Goal: Entertainment & Leisure: Consume media (video, audio)

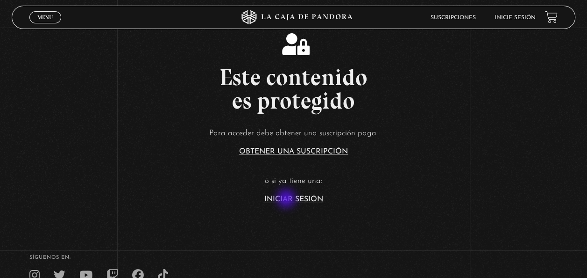
click at [287, 199] on link "Iniciar Sesión" at bounding box center [293, 198] width 59 height 7
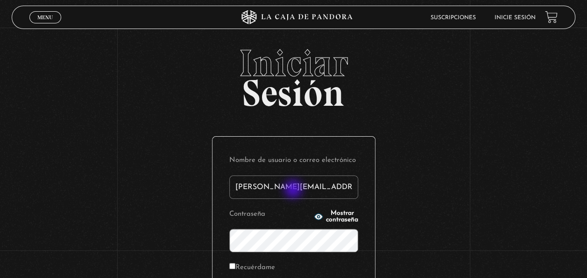
type input "[PERSON_NAME][EMAIL_ADDRESS][DOMAIN_NAME]"
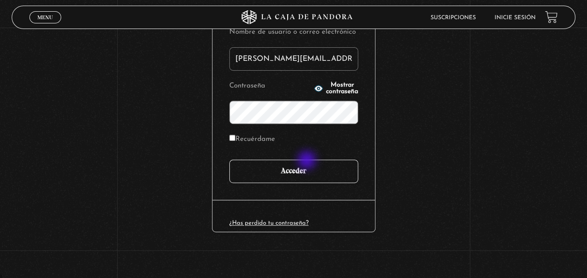
click at [308, 160] on input "Acceder" at bounding box center [293, 170] width 129 height 23
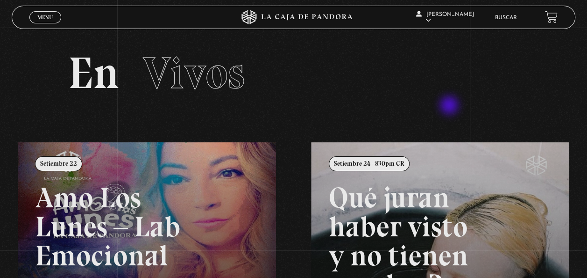
scroll to position [93, 0]
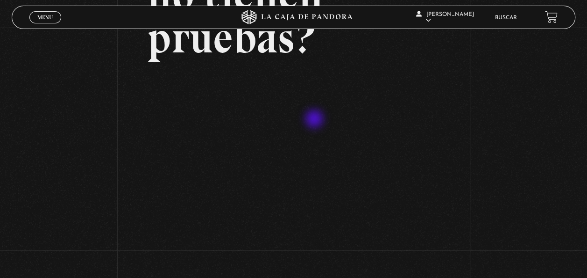
scroll to position [234, 0]
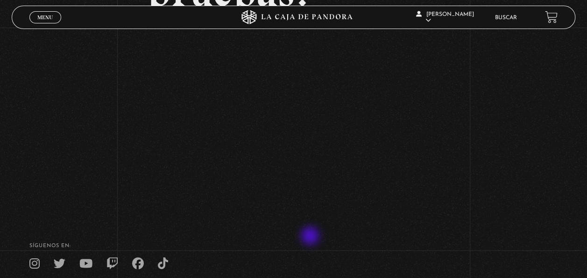
click at [311, 236] on footer "SÍguenos en: La Caja de Pandora, Derechos Reservados 2025 Realizado por" at bounding box center [293, 281] width 587 height 143
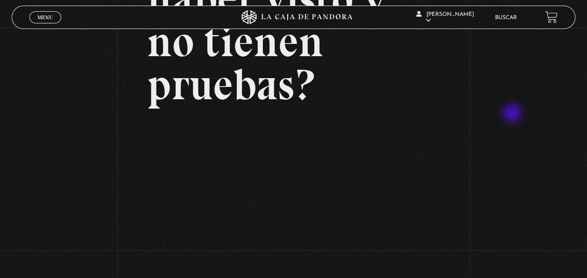
scroll to position [187, 0]
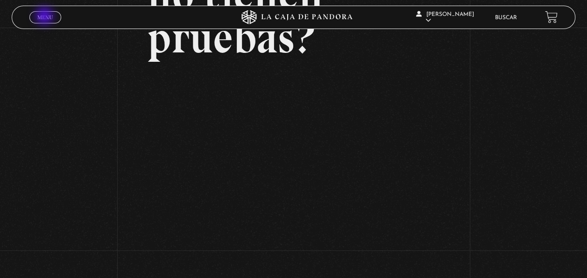
click at [45, 17] on span "Menu" at bounding box center [44, 17] width 15 height 6
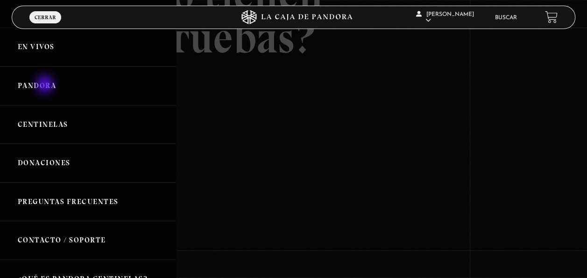
click at [46, 85] on link "Pandora" at bounding box center [88, 85] width 176 height 39
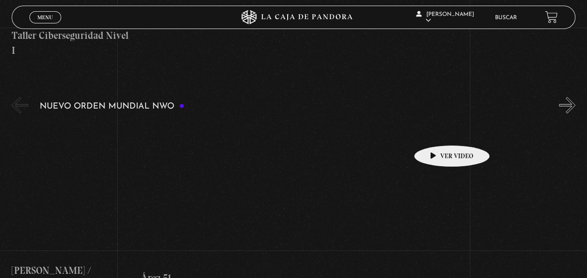
scroll to position [607, 0]
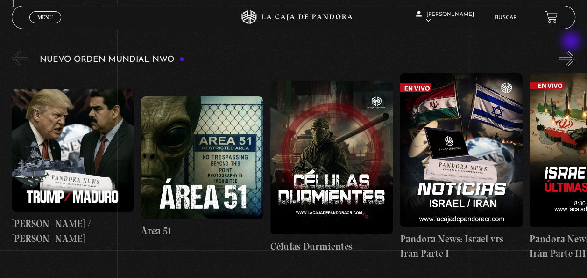
click at [572, 50] on button "»" at bounding box center [567, 58] width 16 height 16
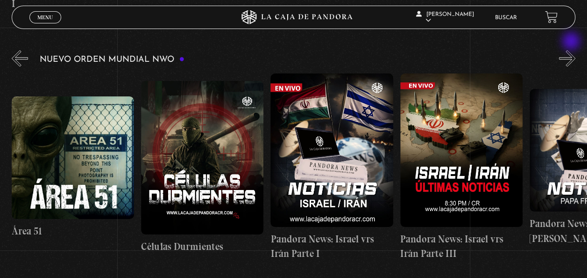
click at [572, 50] on button "»" at bounding box center [567, 58] width 16 height 16
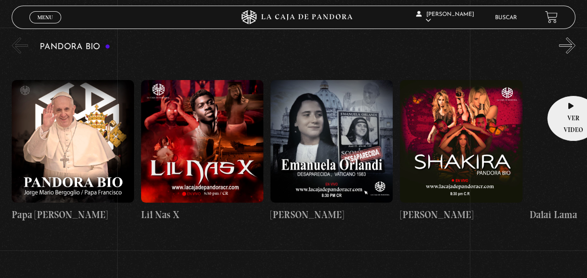
scroll to position [1308, 0]
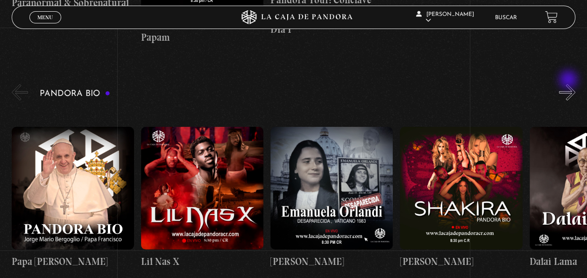
click at [570, 84] on button "»" at bounding box center [567, 92] width 16 height 16
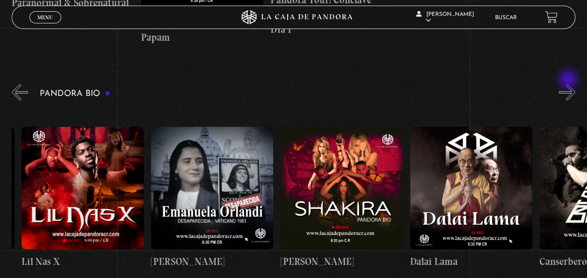
click at [570, 84] on button "»" at bounding box center [567, 92] width 16 height 16
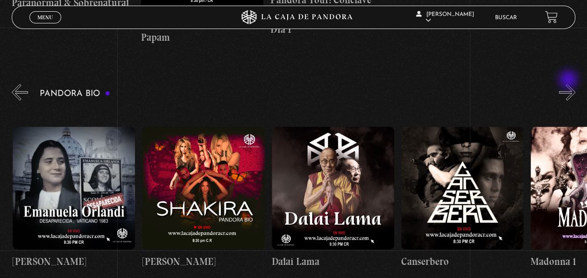
click at [570, 84] on button "»" at bounding box center [567, 92] width 16 height 16
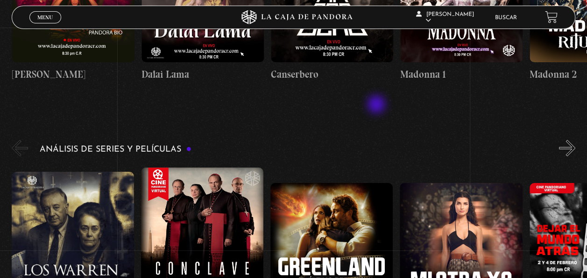
scroll to position [1542, 0]
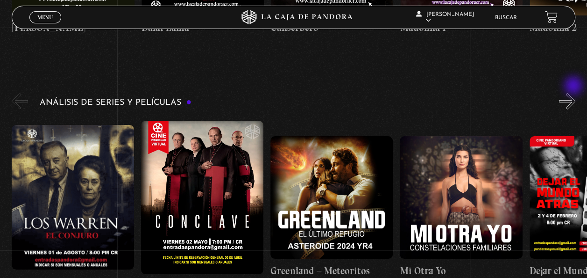
click at [575, 93] on button "»" at bounding box center [567, 101] width 16 height 16
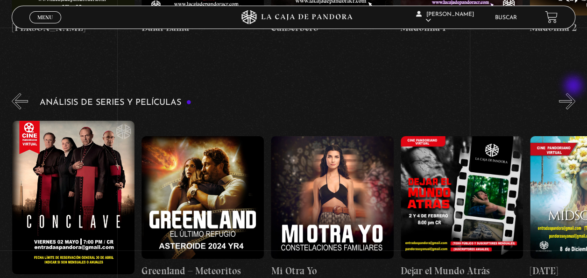
scroll to position [0, 129]
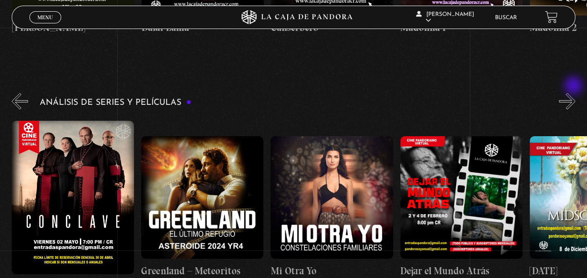
click at [575, 93] on button "»" at bounding box center [567, 101] width 16 height 16
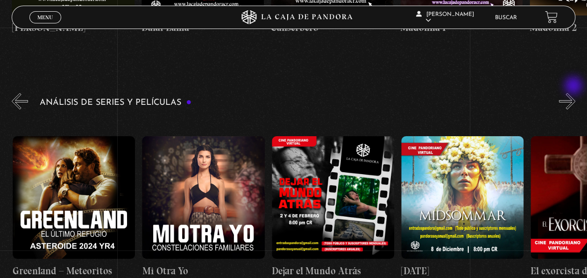
scroll to position [0, 259]
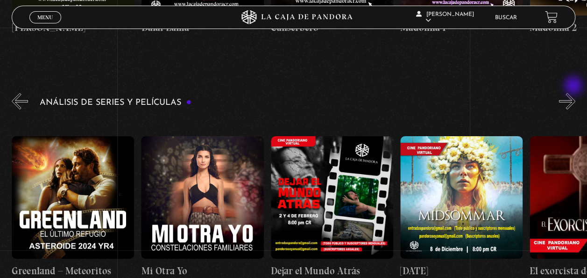
click at [575, 93] on button "»" at bounding box center [567, 101] width 16 height 16
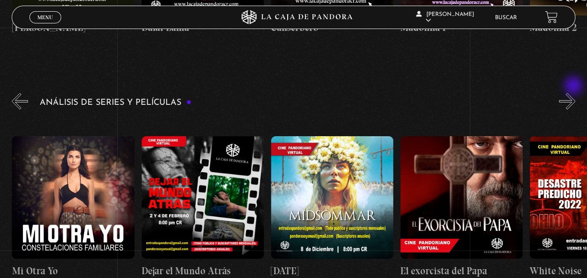
click at [575, 93] on button "»" at bounding box center [567, 101] width 16 height 16
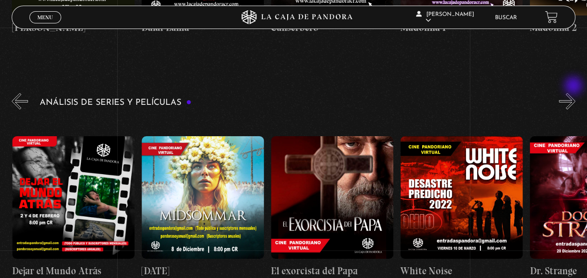
scroll to position [0, 518]
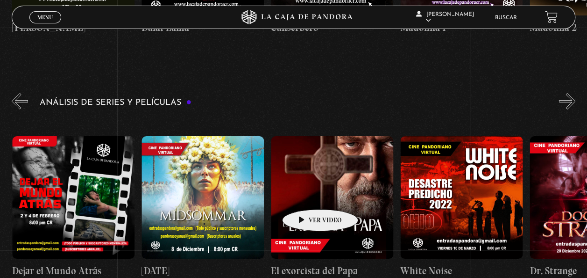
click at [306, 195] on figure at bounding box center [332, 197] width 122 height 122
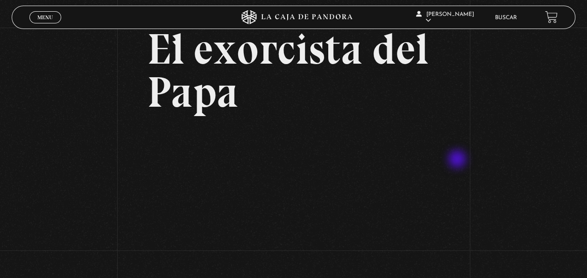
scroll to position [140, 0]
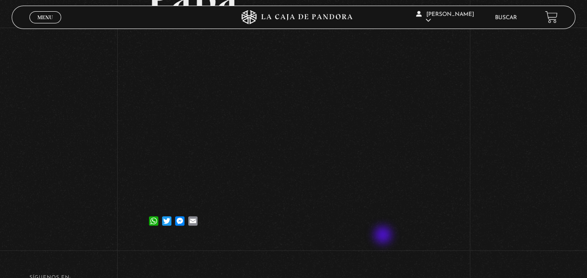
click at [384, 236] on div "Volver [DATE] El exorcista del Papa WhatsApp Twitter Messenger Email" at bounding box center [293, 78] width 293 height 327
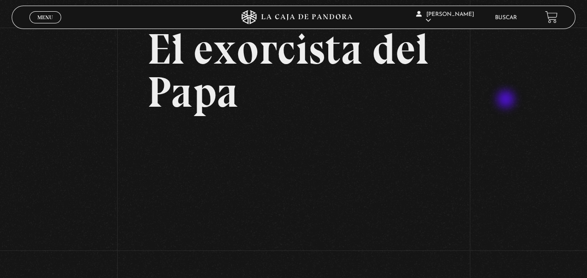
scroll to position [93, 0]
